Goal: Task Accomplishment & Management: Manage account settings

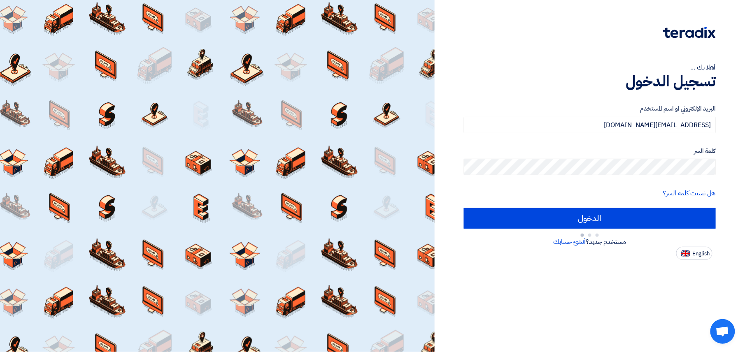
type input "Sign in"
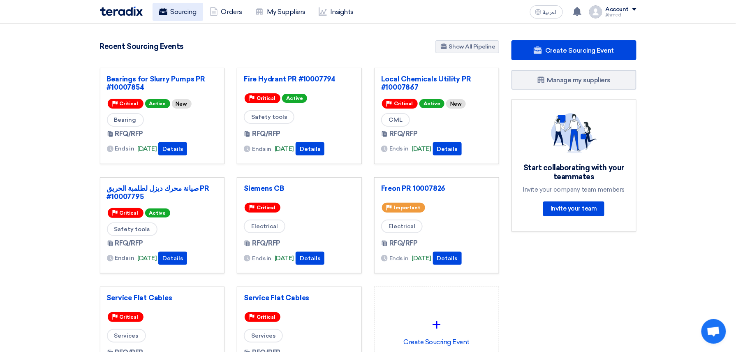
click at [179, 7] on link "Sourcing" at bounding box center [178, 12] width 51 height 18
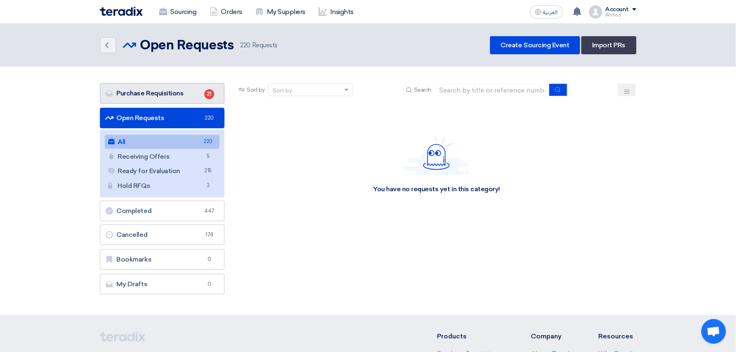
click at [143, 89] on link "Purchase Requisitions Purchase Requisitions 21" at bounding box center [162, 93] width 125 height 21
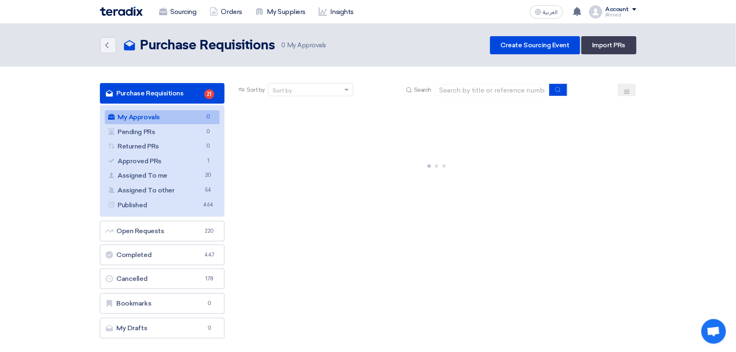
click at [181, 168] on ul "My Approvals My Approvals 0 Pending PRs Pending PRs 0 Returned PRs Returned PRs…" at bounding box center [162, 160] width 125 height 111
click at [191, 163] on link "Approved PRs Approved PRs 1" at bounding box center [162, 161] width 115 height 14
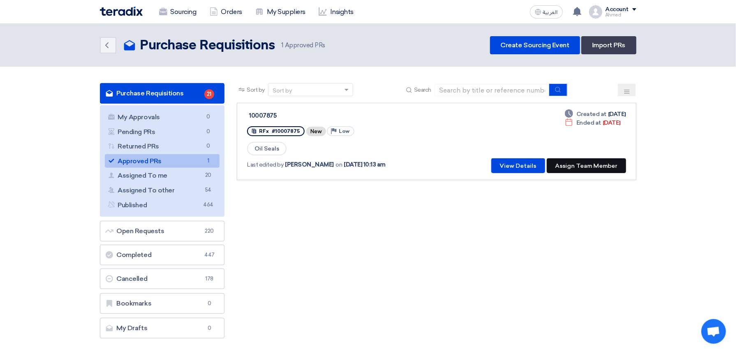
click at [594, 166] on button "Assign Team Member" at bounding box center [586, 165] width 79 height 15
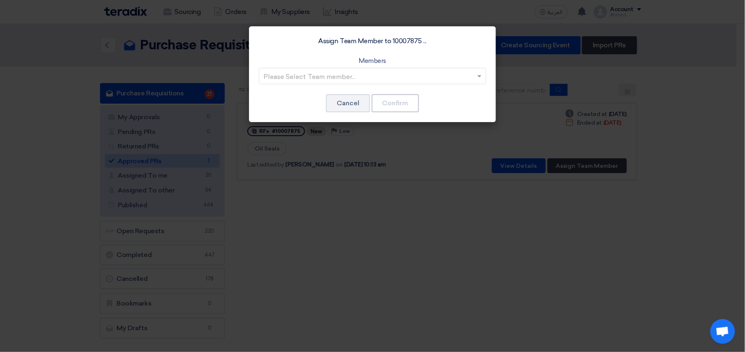
click at [338, 69] on div at bounding box center [372, 76] width 226 height 14
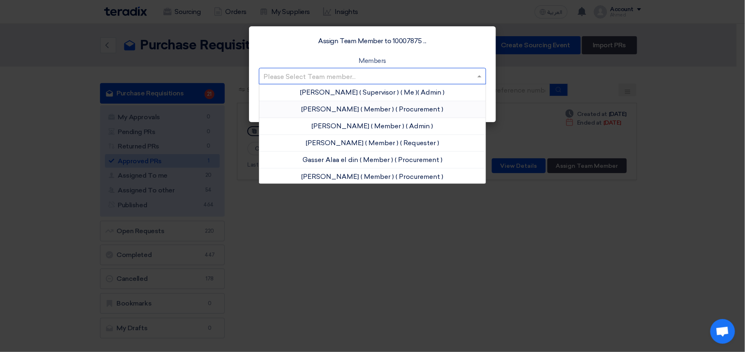
click at [322, 112] on span "[PERSON_NAME]" at bounding box center [331, 109] width 58 height 8
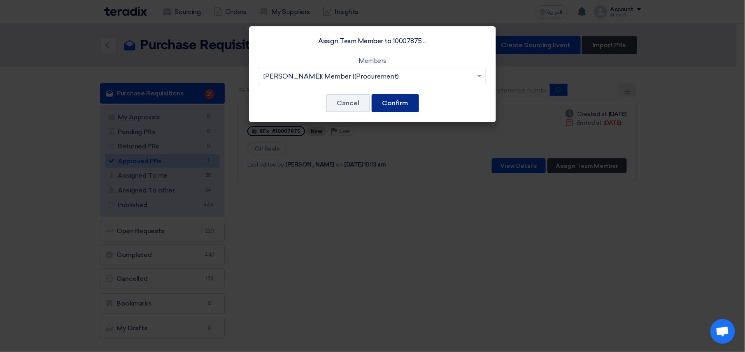
click at [399, 109] on button "Confirm" at bounding box center [394, 103] width 47 height 18
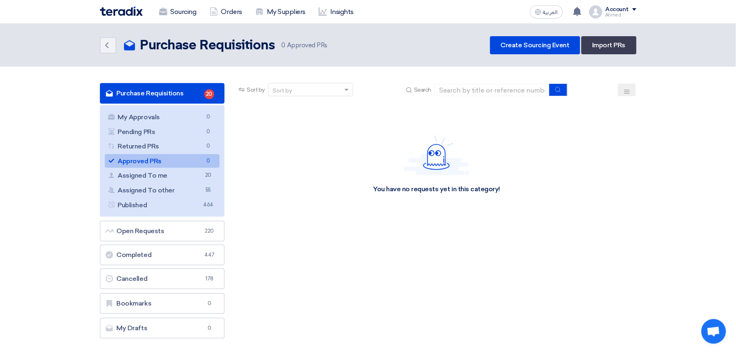
drag, startPoint x: 160, startPoint y: 13, endPoint x: 262, endPoint y: 28, distance: 103.1
click at [160, 13] on use at bounding box center [163, 11] width 8 height 7
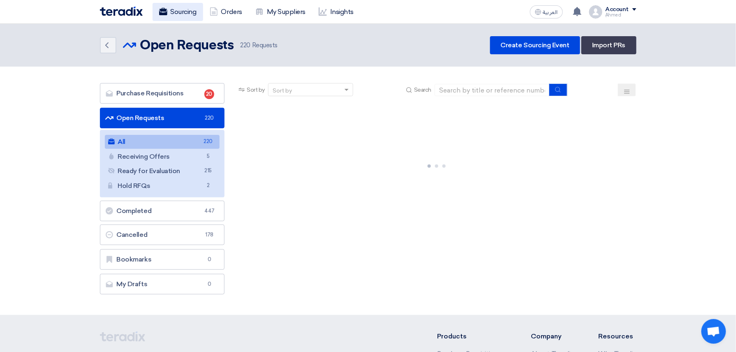
click at [199, 9] on link "Sourcing" at bounding box center [178, 12] width 51 height 18
click at [174, 15] on link "Sourcing" at bounding box center [178, 12] width 51 height 18
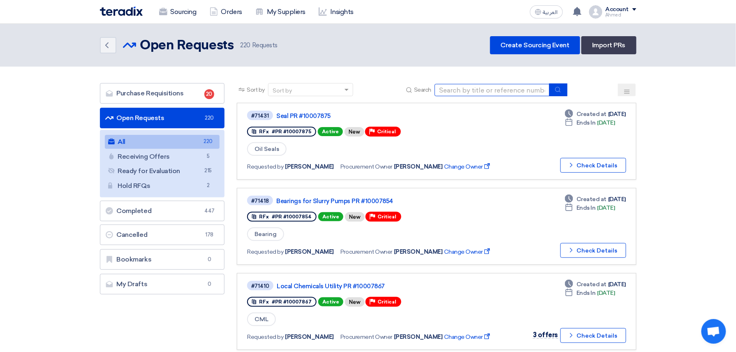
click at [469, 88] on input at bounding box center [492, 90] width 115 height 12
paste input "10007676"
type input "10007676"
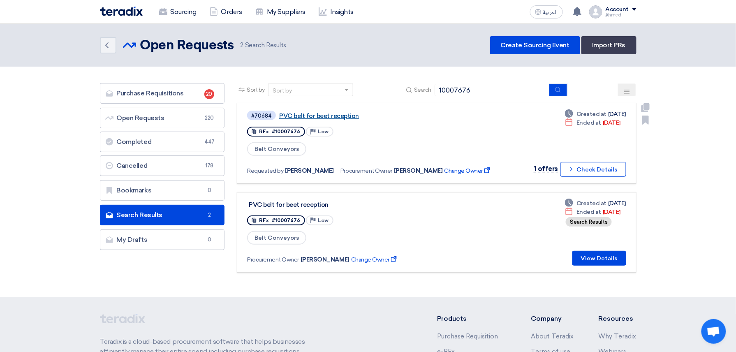
click at [328, 114] on link "PVC belt for beet reception" at bounding box center [382, 115] width 206 height 7
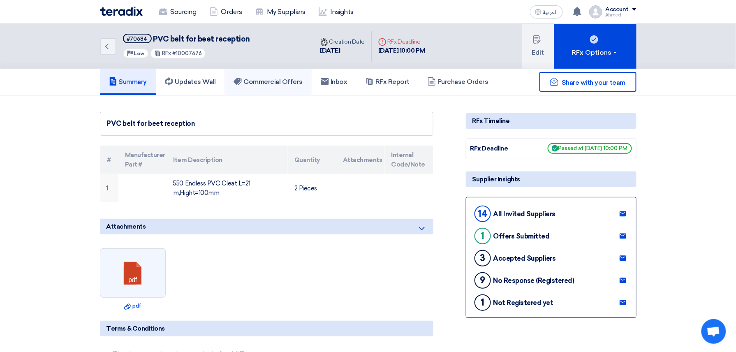
click at [262, 83] on h5 "Commercial Offers" at bounding box center [268, 82] width 69 height 8
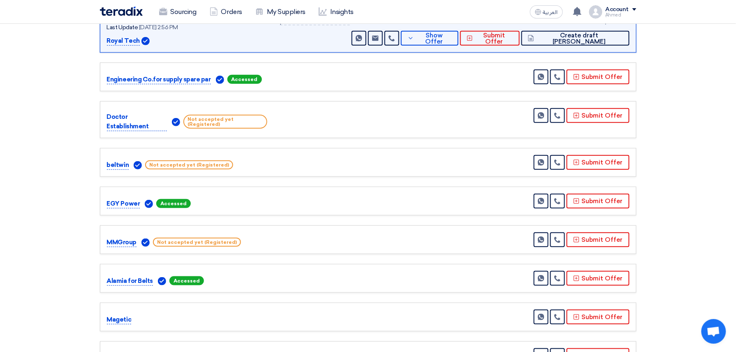
scroll to position [165, 0]
drag, startPoint x: 151, startPoint y: 160, endPoint x: 232, endPoint y: 162, distance: 81.1
click at [232, 162] on div "beltwin Not accepted yet (Registered)" at bounding box center [187, 165] width 160 height 10
drag, startPoint x: 232, startPoint y: 162, endPoint x: 368, endPoint y: 162, distance: 135.3
click at [368, 162] on div "beltwin Not accepted yet (Registered) Send Message" at bounding box center [368, 162] width 523 height 15
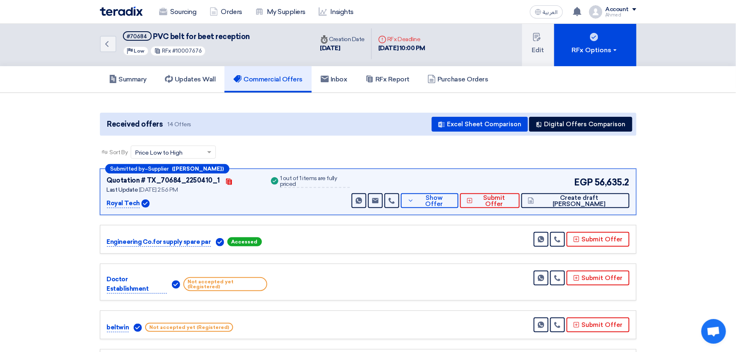
scroll to position [0, 0]
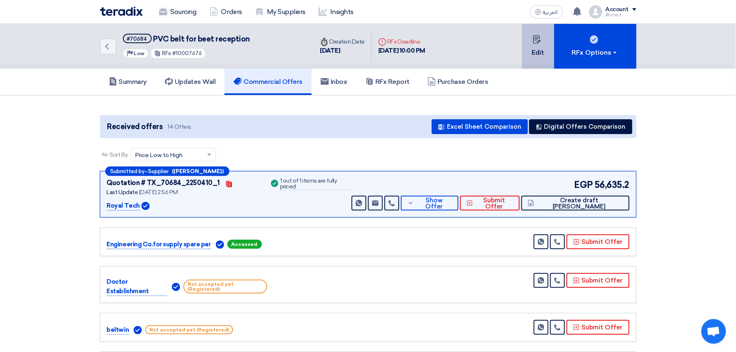
click at [535, 56] on button "Edit" at bounding box center [538, 46] width 32 height 45
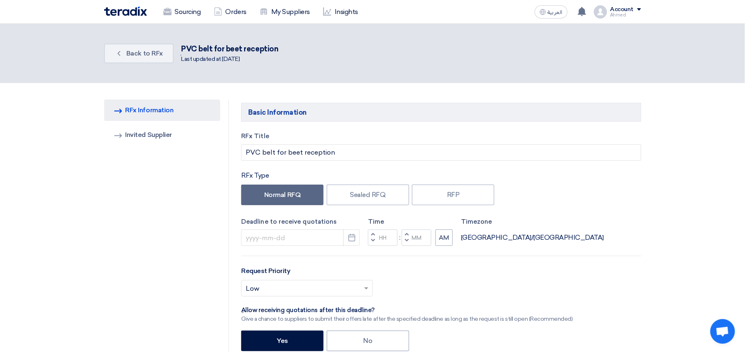
type input "[DATE]"
type input "10"
type input "00"
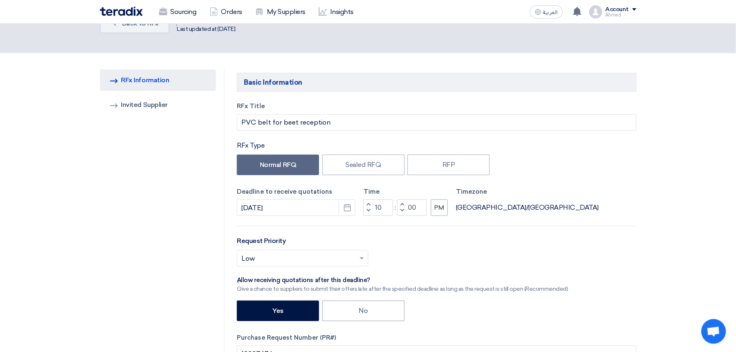
scroll to position [55, 0]
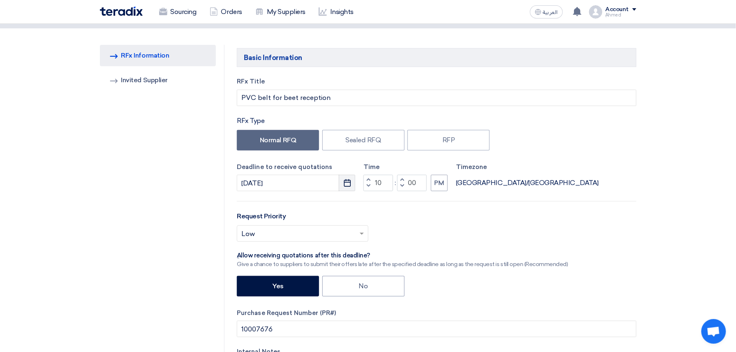
click at [346, 183] on icon "Pick a date" at bounding box center [347, 183] width 8 height 8
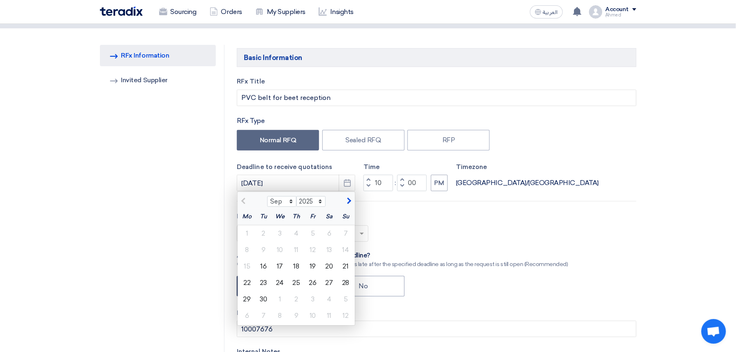
click at [350, 200] on span "button" at bounding box center [348, 200] width 5 height 7
click at [242, 202] on span "button" at bounding box center [244, 200] width 5 height 7
select select "9"
click at [298, 285] on div "25" at bounding box center [296, 283] width 16 height 16
type input "[DATE]"
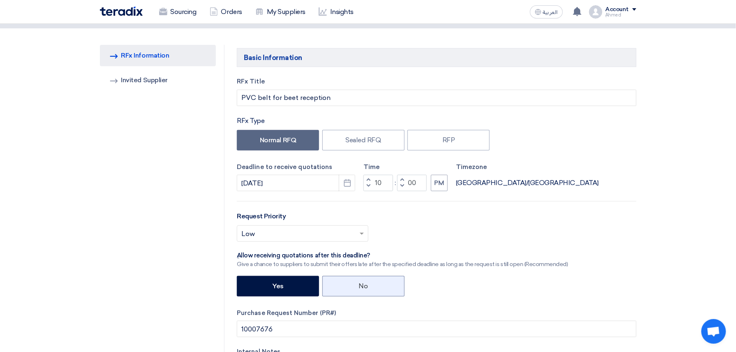
click at [361, 286] on label "No" at bounding box center [364, 286] width 82 height 21
click at [361, 286] on input "No" at bounding box center [361, 285] width 5 height 5
radio input "true"
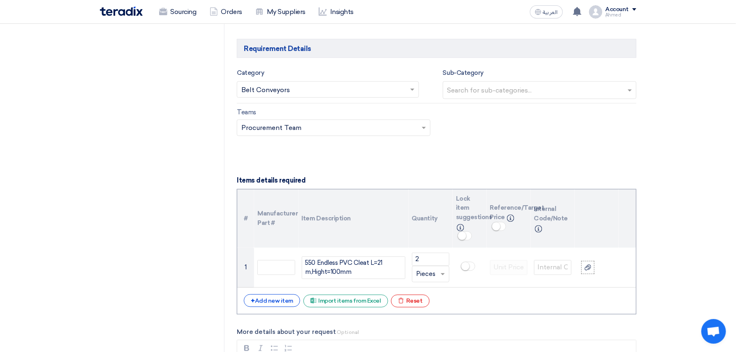
scroll to position [109, 0]
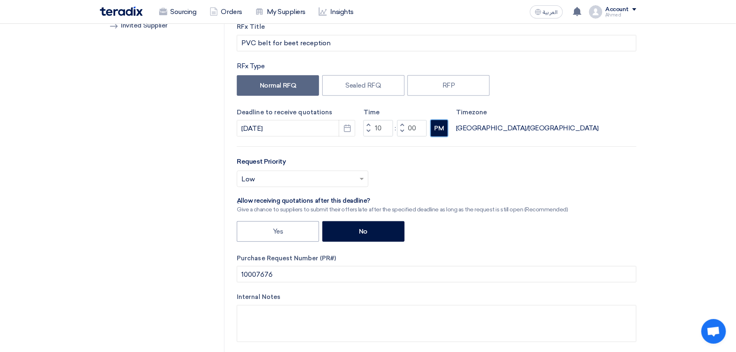
click at [436, 128] on button "PM" at bounding box center [439, 128] width 17 height 16
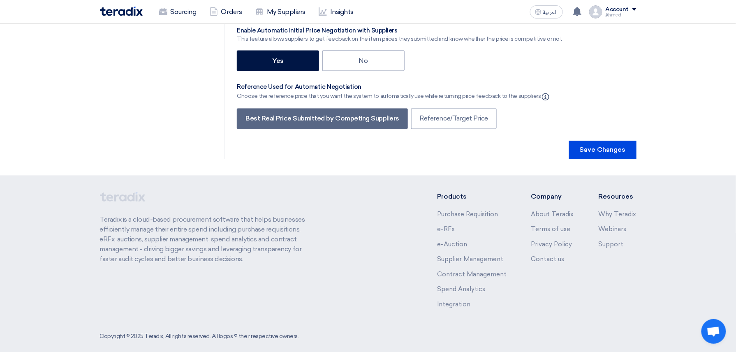
scroll to position [1559, 0]
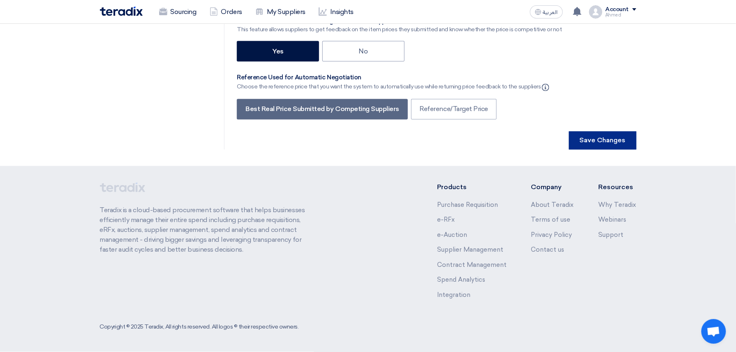
click at [591, 144] on button "Save Changes" at bounding box center [602, 141] width 67 height 18
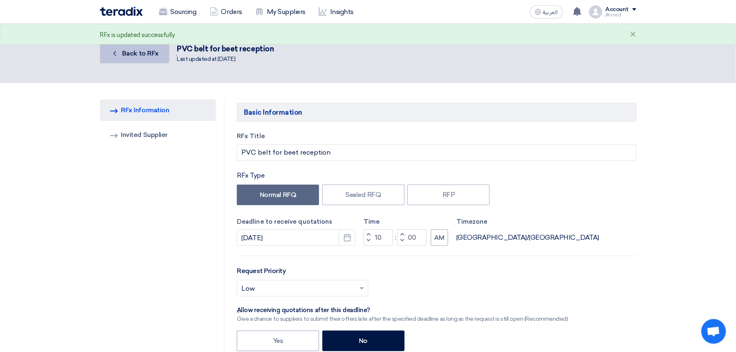
click at [158, 51] on link "Back Back to RFx" at bounding box center [135, 54] width 70 height 20
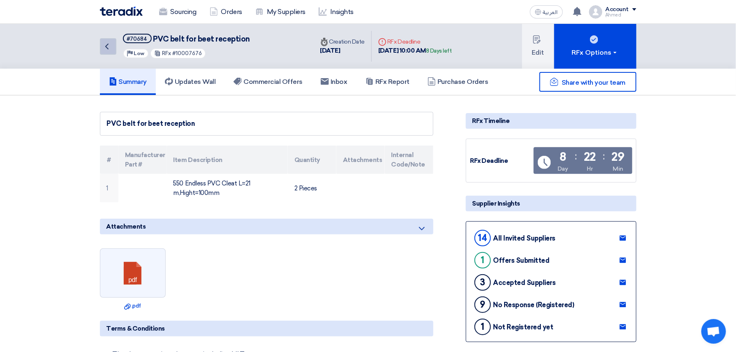
click at [108, 40] on link "Back" at bounding box center [108, 46] width 16 height 16
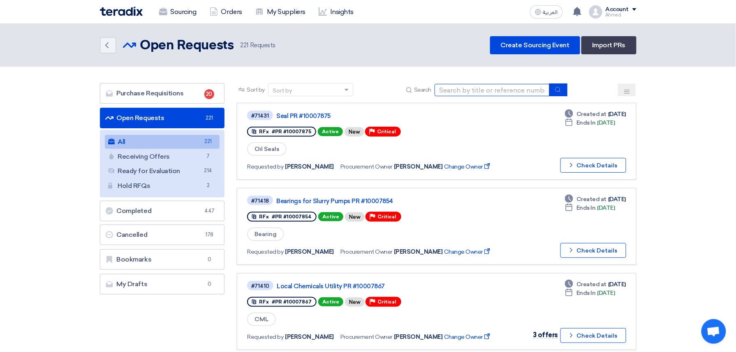
click at [482, 95] on input at bounding box center [492, 90] width 115 height 12
type input "10007459"
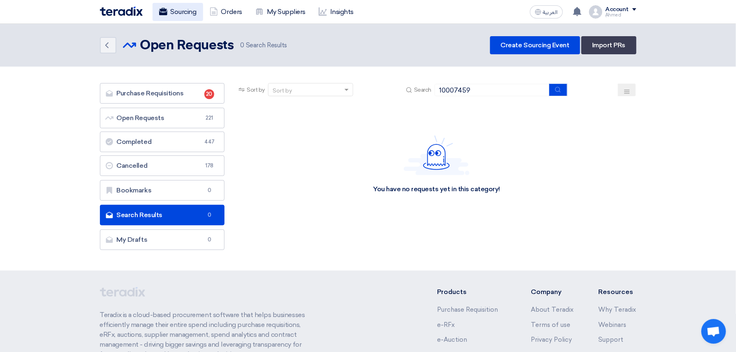
click at [183, 7] on link "Sourcing" at bounding box center [178, 12] width 51 height 18
click at [173, 21] on div "Sourcing Orders My Suppliers Insights العربية ع You have a new offer for 'تكسير…" at bounding box center [368, 11] width 549 height 23
click at [180, 4] on link "Sourcing" at bounding box center [178, 12] width 51 height 18
click at [186, 7] on link "Sourcing" at bounding box center [178, 12] width 51 height 18
click at [183, 7] on link "Sourcing" at bounding box center [178, 12] width 51 height 18
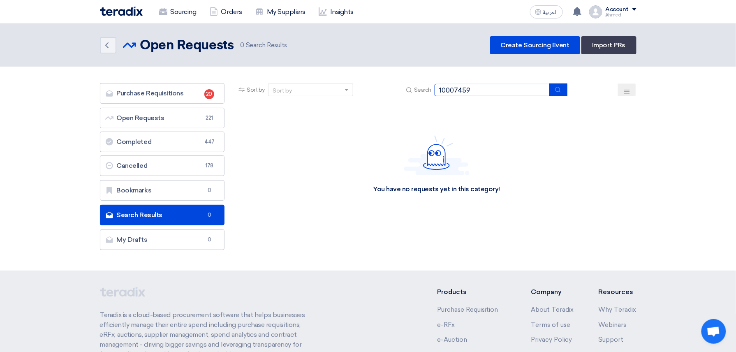
click at [464, 84] on input "10007459" at bounding box center [492, 90] width 115 height 12
click at [173, 8] on link "Sourcing" at bounding box center [178, 12] width 51 height 18
click at [177, 14] on link "Sourcing" at bounding box center [178, 12] width 51 height 18
click at [177, 11] on link "Sourcing" at bounding box center [178, 12] width 51 height 18
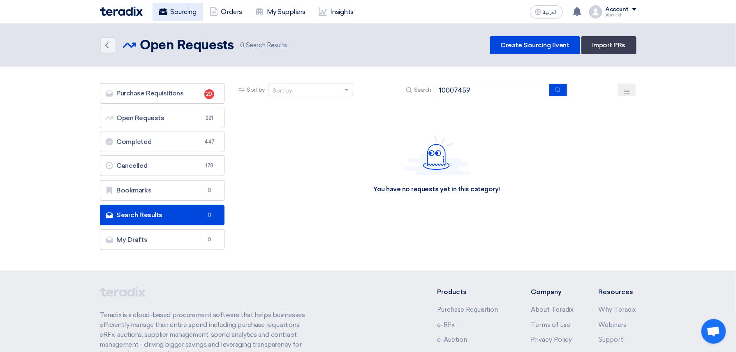
click at [177, 11] on link "Sourcing" at bounding box center [178, 12] width 51 height 18
click at [177, 10] on link "Sourcing" at bounding box center [178, 12] width 51 height 18
click at [123, 10] on img at bounding box center [121, 11] width 43 height 9
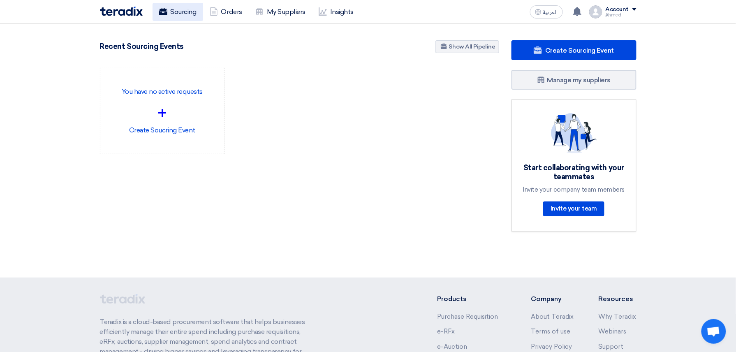
click at [180, 7] on link "Sourcing" at bounding box center [178, 12] width 51 height 18
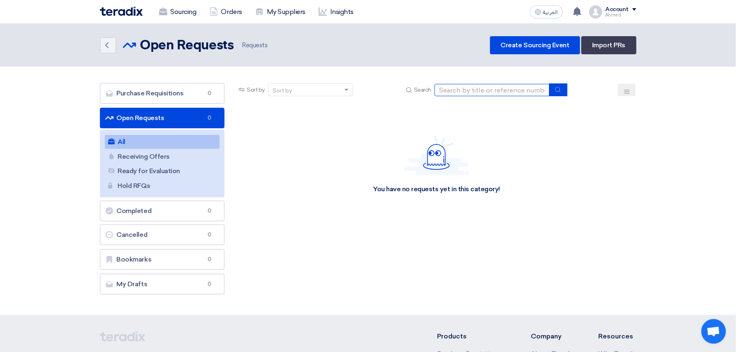
click at [519, 91] on input at bounding box center [492, 90] width 115 height 12
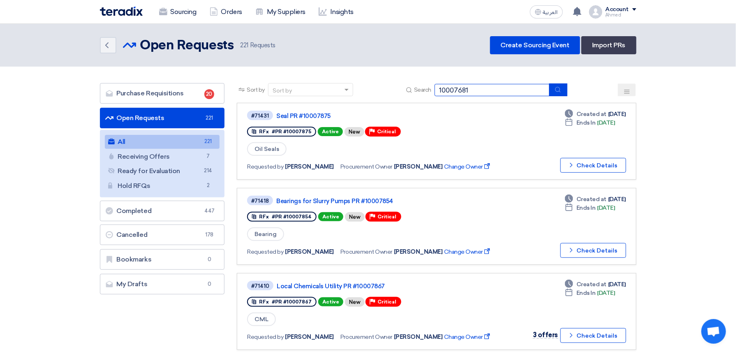
type input "10007681"
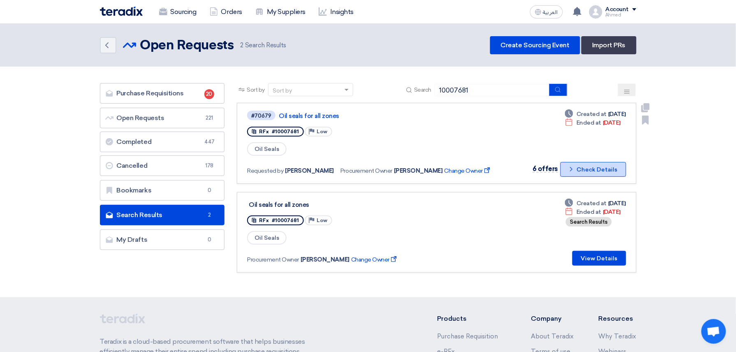
click at [581, 165] on button "Check details Check Details" at bounding box center [594, 169] width 66 height 15
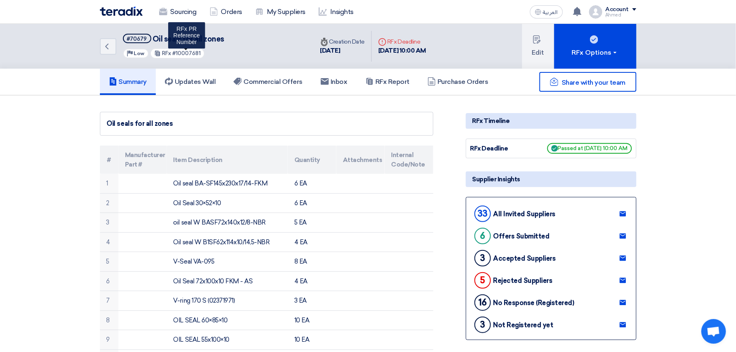
click at [193, 50] on span "#10007681" at bounding box center [186, 53] width 28 height 6
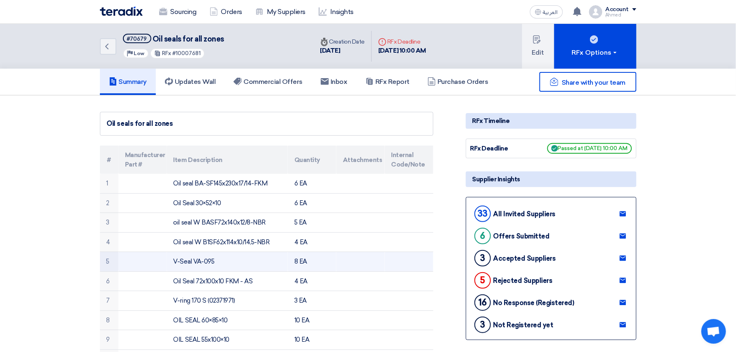
copy span "10007681"
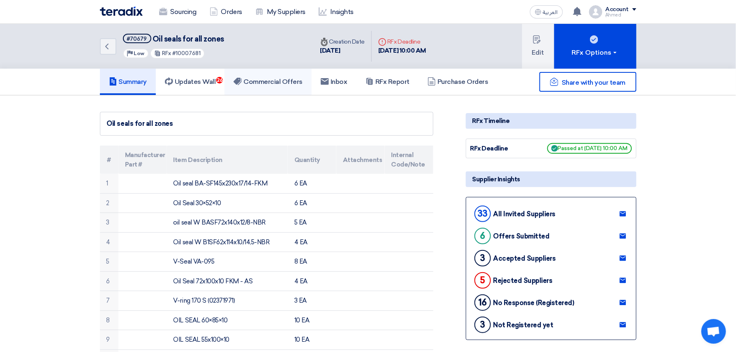
click at [261, 73] on link "Commercial Offers" at bounding box center [268, 82] width 87 height 26
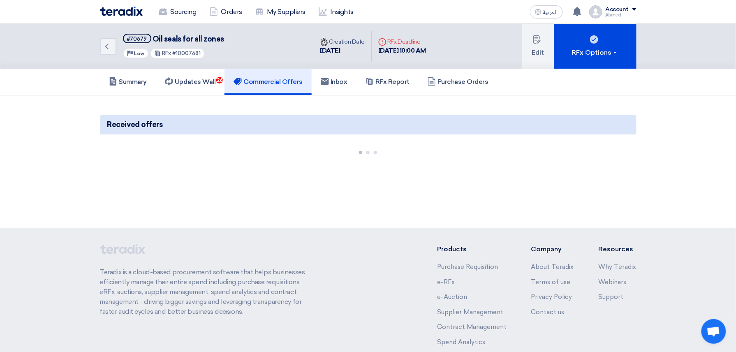
click at [243, 52] on div "Back #70679 Oil seals for all zones Priority Low RFx #10007681" at bounding box center [207, 46] width 214 height 45
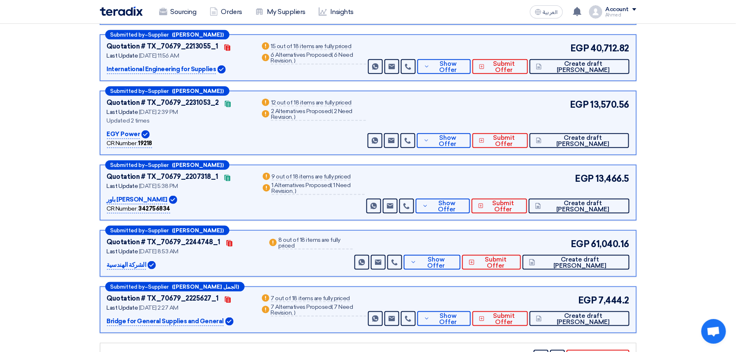
scroll to position [219, 0]
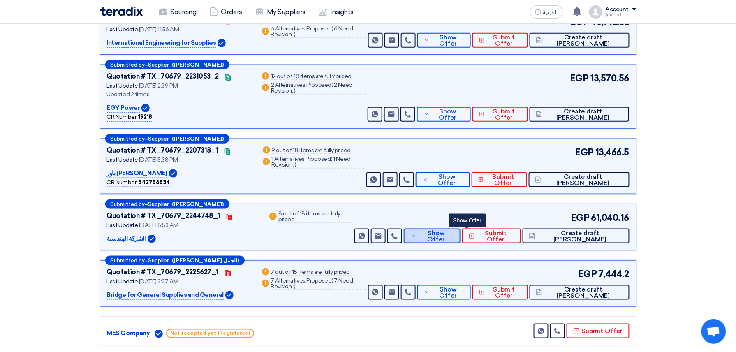
drag, startPoint x: 468, startPoint y: 238, endPoint x: 461, endPoint y: 234, distance: 8.3
click at [454, 238] on span "Show Offer" at bounding box center [436, 236] width 35 height 12
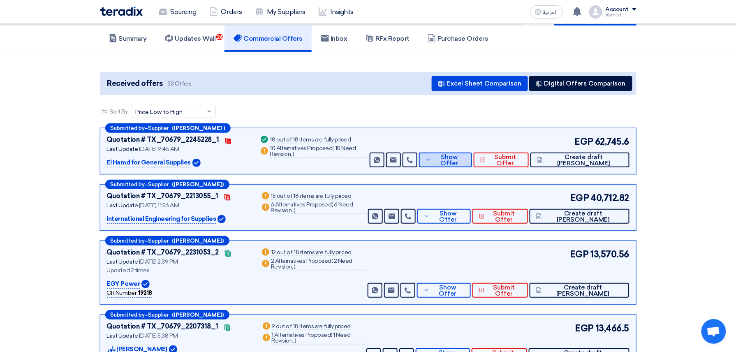
scroll to position [0, 0]
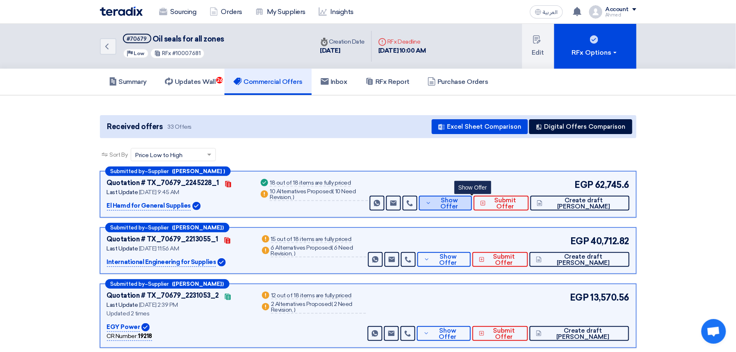
click at [473, 197] on button "Show Offer" at bounding box center [445, 203] width 53 height 15
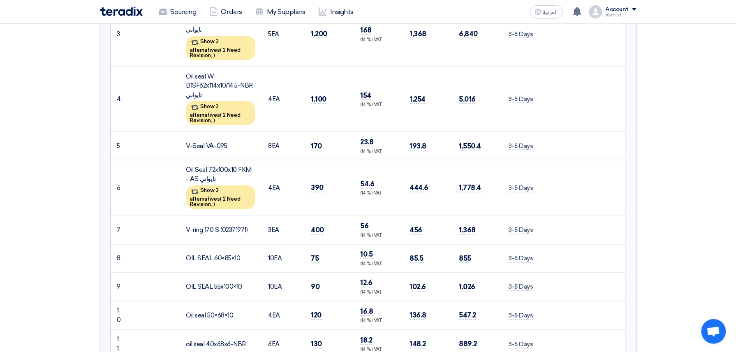
scroll to position [165, 0]
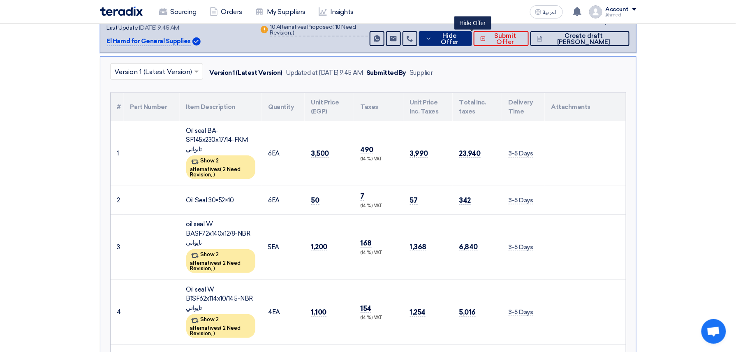
click at [466, 38] on span "Hide Offer" at bounding box center [450, 39] width 32 height 12
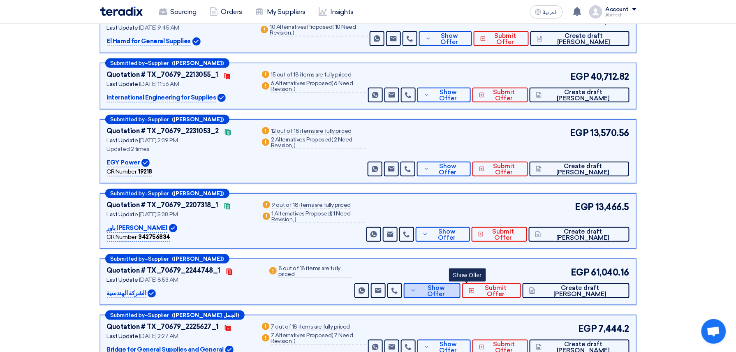
click at [454, 290] on span "Show Offer" at bounding box center [436, 291] width 35 height 12
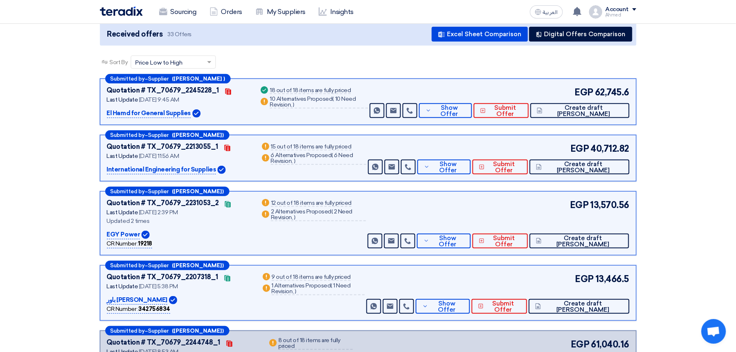
scroll to position [0, 0]
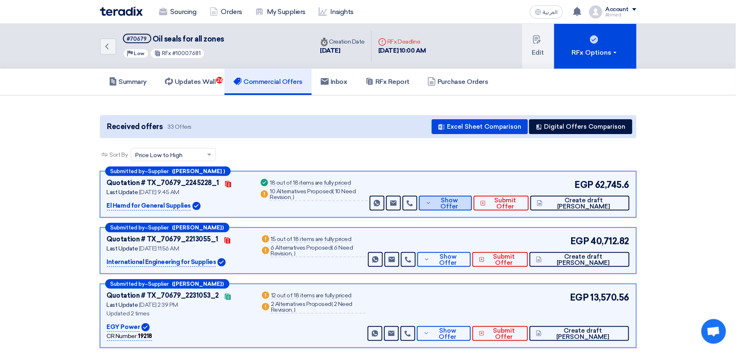
click at [430, 203] on use at bounding box center [428, 203] width 3 height 2
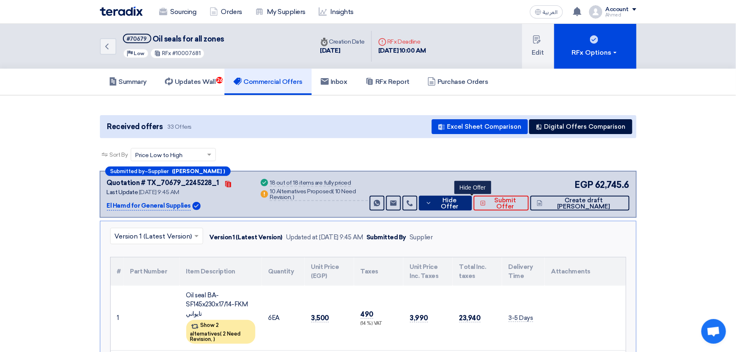
click at [468, 209] on button "Hide Offer" at bounding box center [445, 203] width 53 height 15
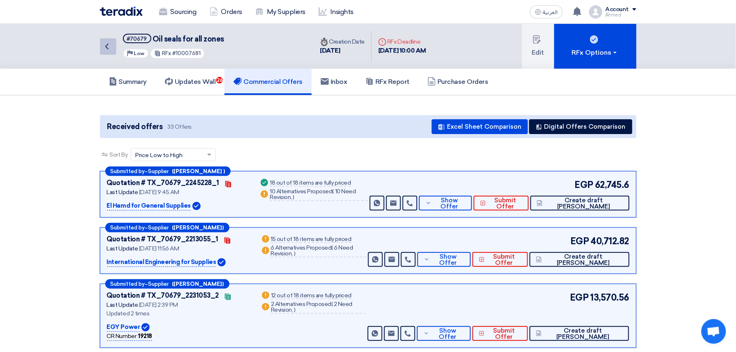
click at [106, 49] on icon "Back" at bounding box center [107, 47] width 10 height 10
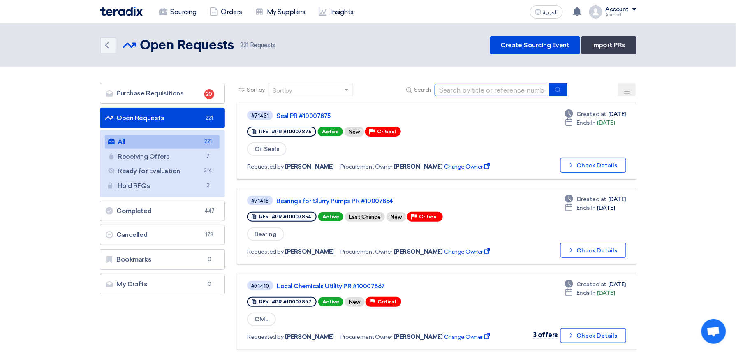
click at [504, 91] on input at bounding box center [492, 90] width 115 height 12
type input "10007835"
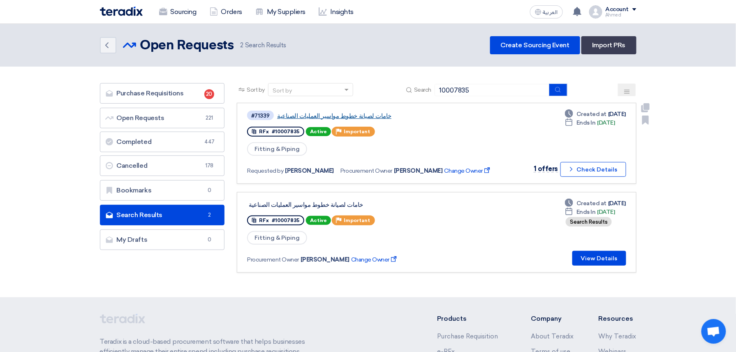
click at [349, 115] on link "خامات لصيانة خطوط مواسير العمليات الصناعية" at bounding box center [380, 115] width 206 height 7
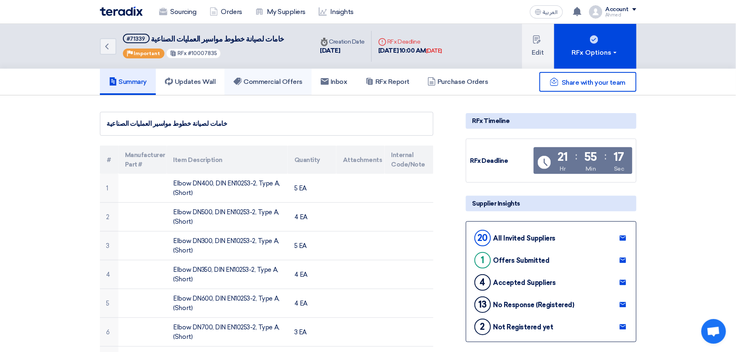
click at [289, 79] on h5 "Commercial Offers" at bounding box center [268, 82] width 69 height 8
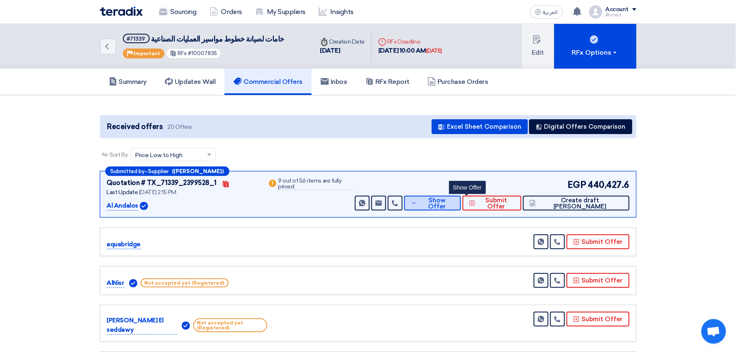
click at [455, 200] on span "Show Offer" at bounding box center [437, 203] width 35 height 12
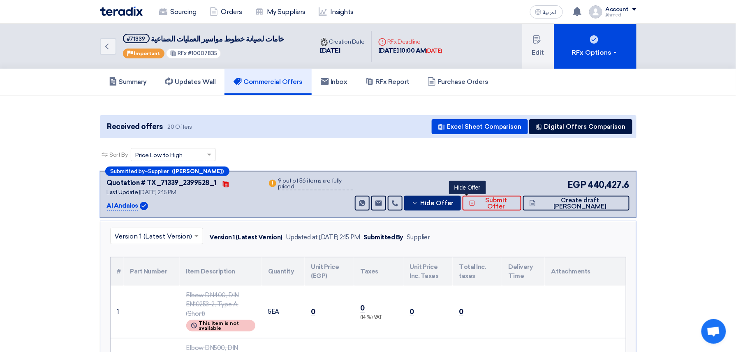
click at [461, 198] on button "Hide Offer" at bounding box center [432, 203] width 57 height 15
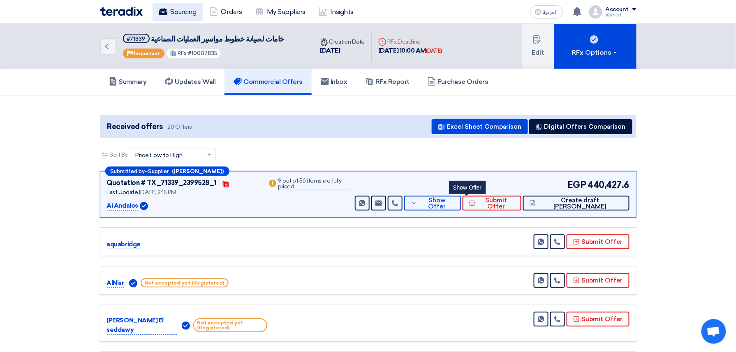
click at [202, 14] on link "Sourcing" at bounding box center [178, 12] width 51 height 18
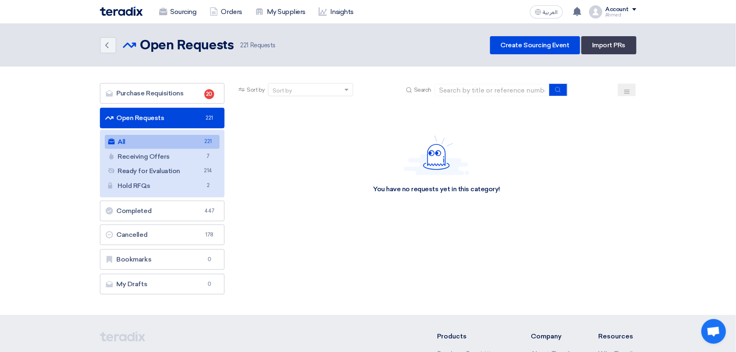
click at [628, 89] on icon at bounding box center [627, 91] width 7 height 7
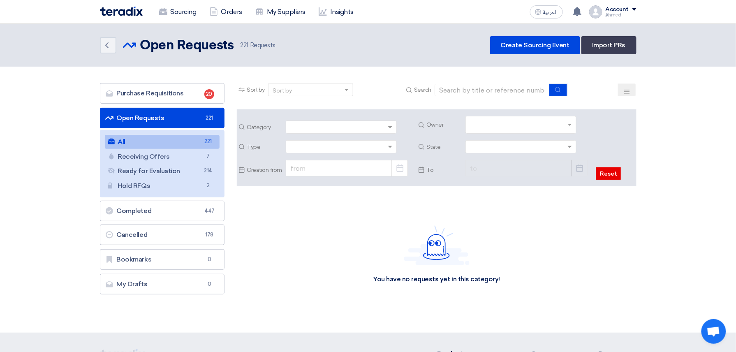
click at [560, 123] on input "text" at bounding box center [522, 126] width 104 height 14
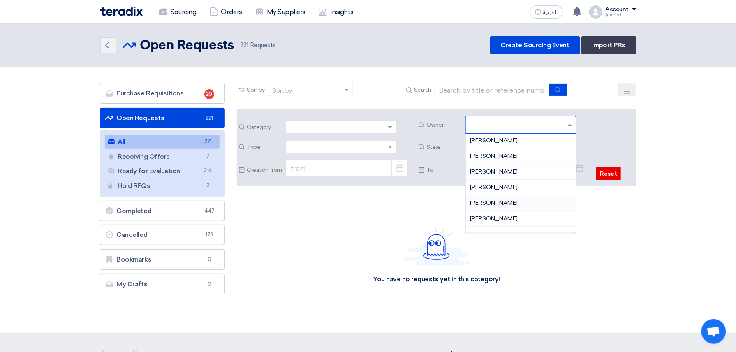
scroll to position [547, 0]
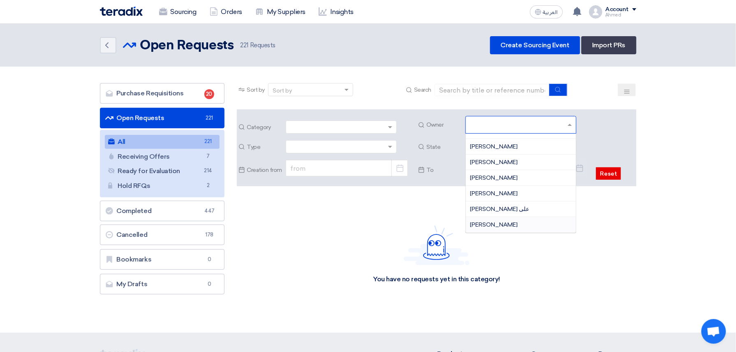
click at [512, 225] on div "[PERSON_NAME]" at bounding box center [521, 224] width 110 height 15
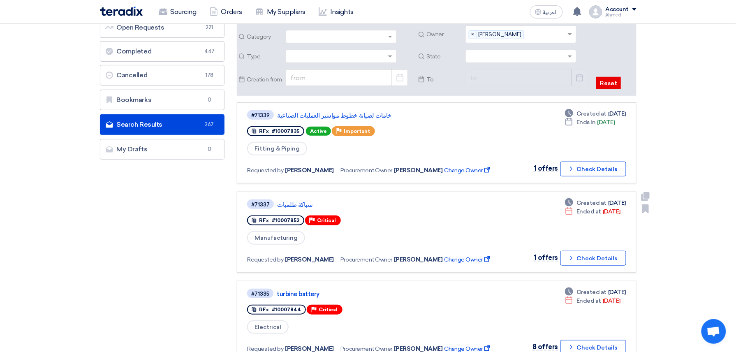
scroll to position [109, 0]
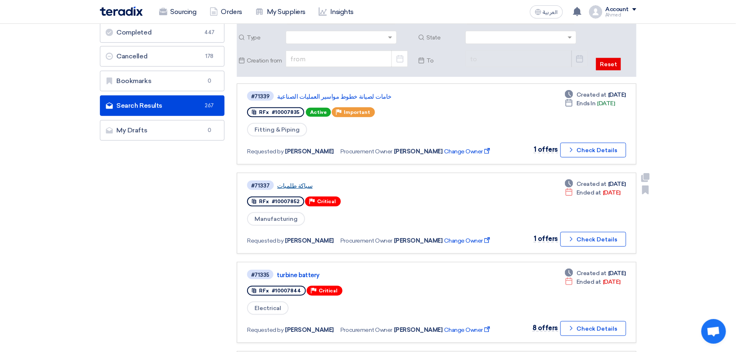
click at [294, 184] on link "سباكة طلمبات" at bounding box center [380, 185] width 206 height 7
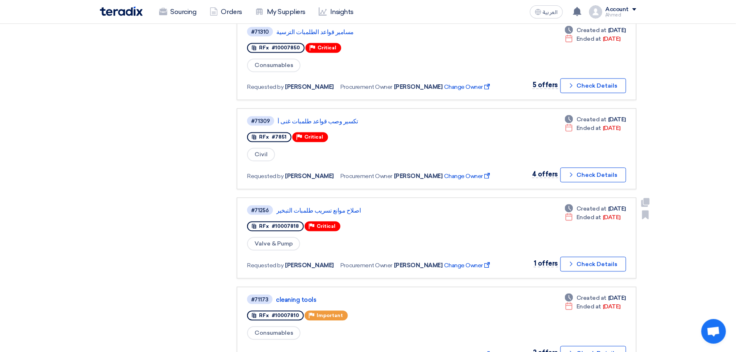
scroll to position [548, 0]
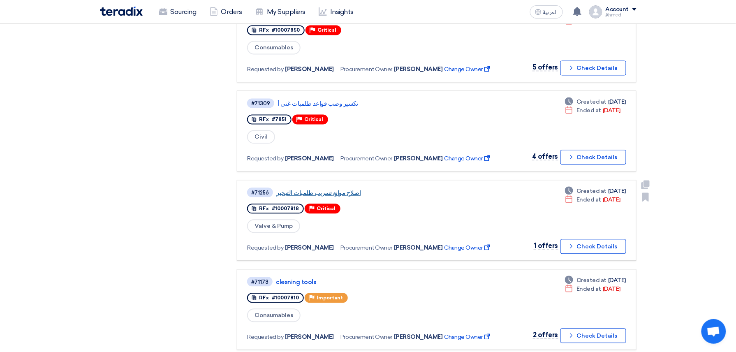
click at [325, 190] on link "اصلاح موانع تسريب طلمبات التبخير" at bounding box center [379, 193] width 206 height 7
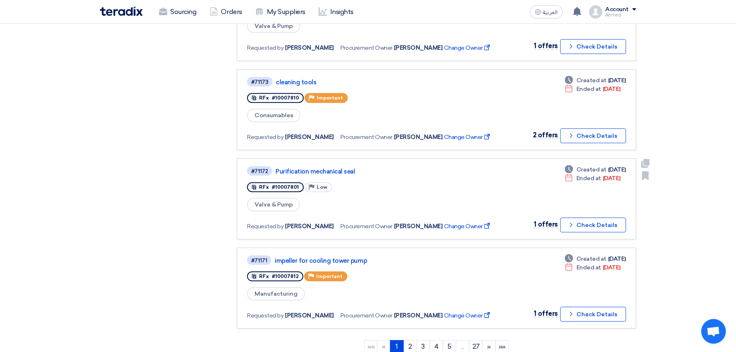
scroll to position [768, 0]
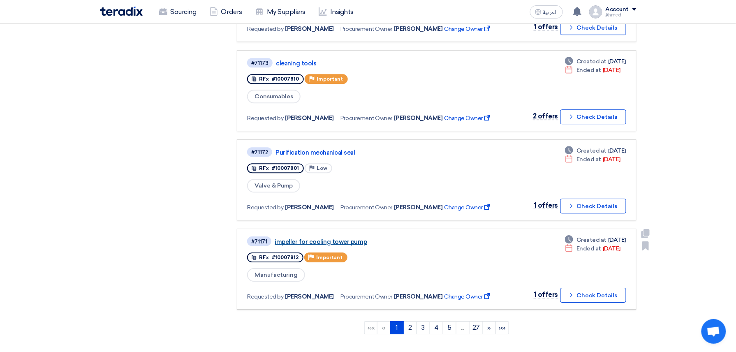
click at [341, 238] on link "impeller for cooling tower pump" at bounding box center [378, 241] width 206 height 7
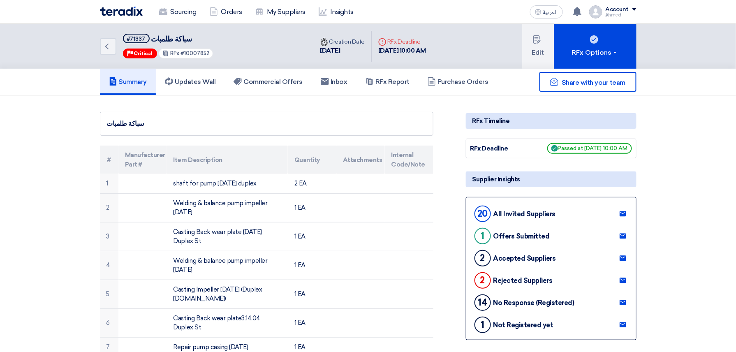
click at [267, 81] on h5 "Commercial Offers" at bounding box center [268, 82] width 69 height 8
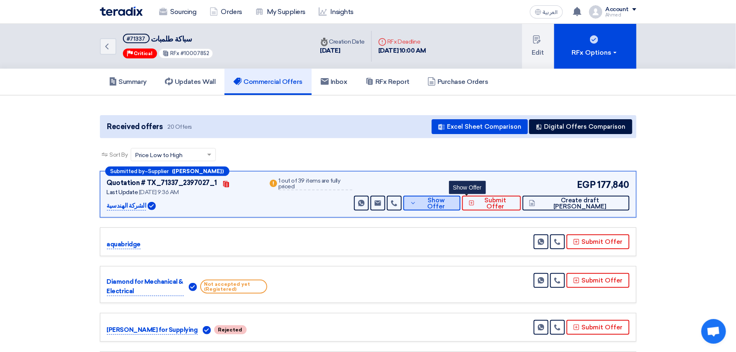
click at [456, 209] on button "Show Offer" at bounding box center [432, 203] width 57 height 15
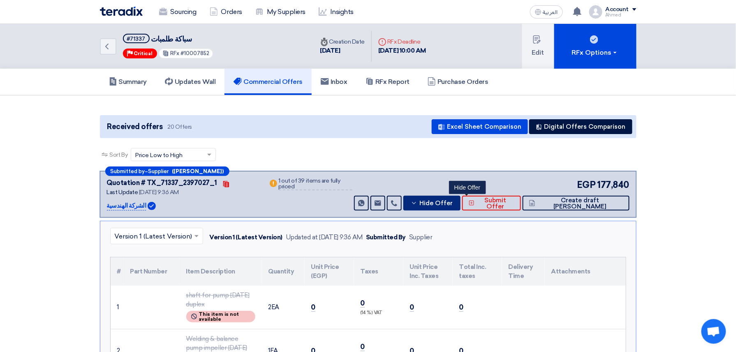
click at [453, 202] on span "Hide Offer" at bounding box center [436, 203] width 33 height 6
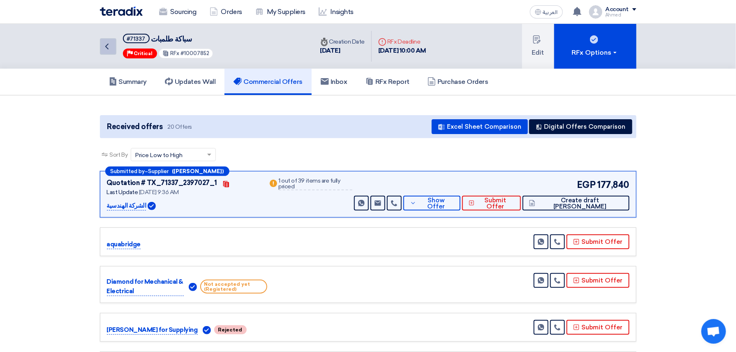
click at [116, 44] on link "Back" at bounding box center [108, 46] width 16 height 16
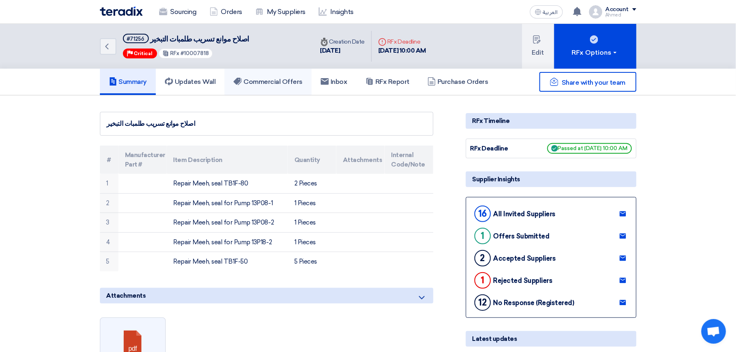
click at [281, 74] on link "Commercial Offers" at bounding box center [268, 82] width 87 height 26
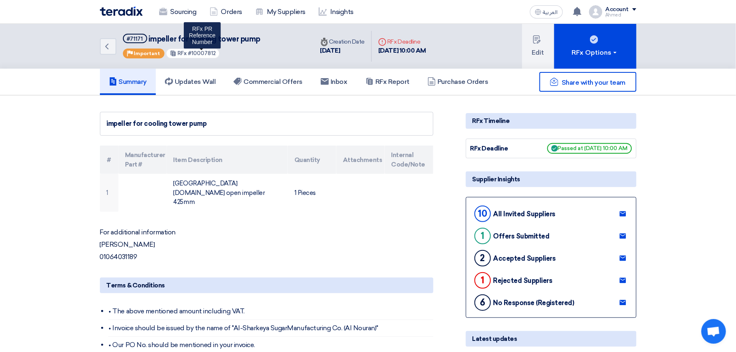
click at [195, 52] on span "#10007812" at bounding box center [202, 53] width 28 height 6
copy span "10007812"
click at [101, 46] on link "Back" at bounding box center [108, 46] width 16 height 16
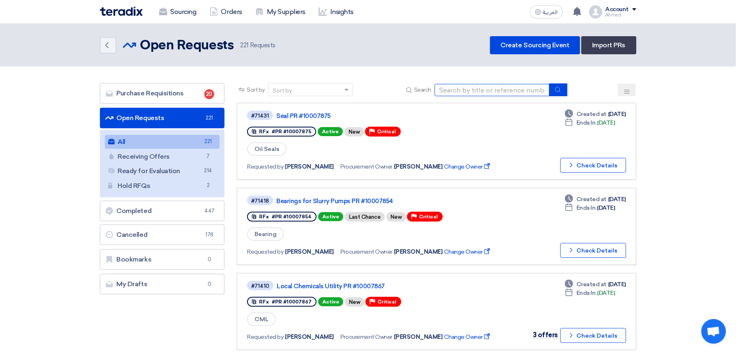
click at [486, 91] on input at bounding box center [492, 90] width 115 height 12
type input "10007794"
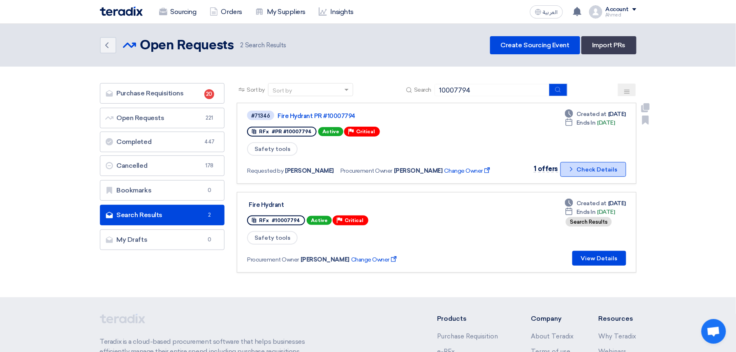
click at [599, 163] on button "Check details Check Details" at bounding box center [594, 169] width 66 height 15
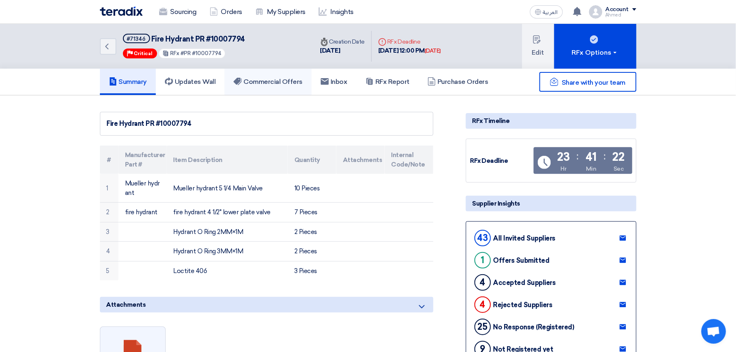
click at [275, 78] on h5 "Commercial Offers" at bounding box center [268, 82] width 69 height 8
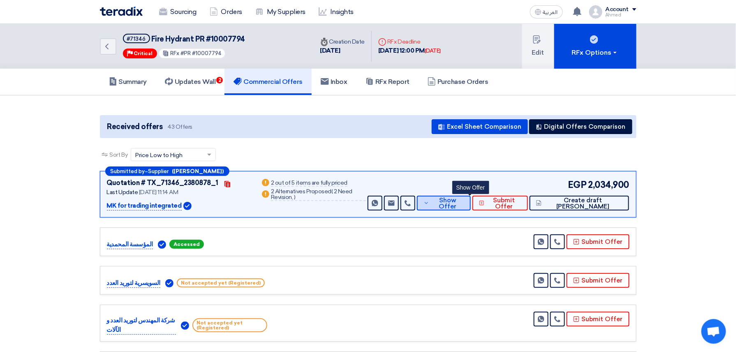
click at [461, 201] on span "Show Offer" at bounding box center [448, 203] width 32 height 12
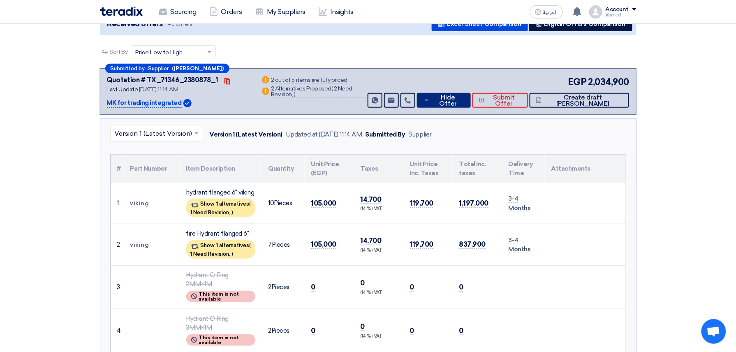
scroll to position [165, 0]
